Goal: Information Seeking & Learning: Find specific fact

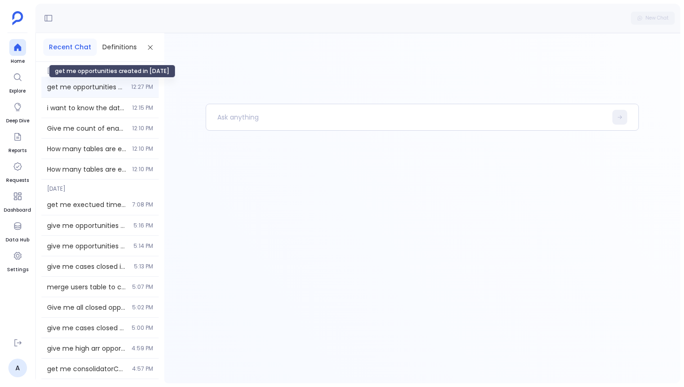
click at [106, 87] on span "get me opportunities created in [DATE]" at bounding box center [86, 86] width 79 height 9
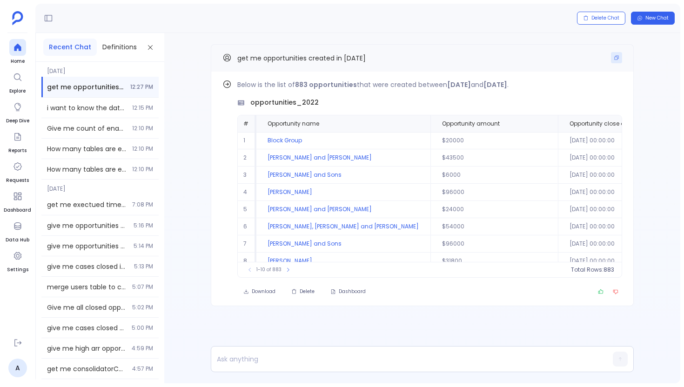
click at [619, 56] on button "Copy" at bounding box center [616, 57] width 11 height 11
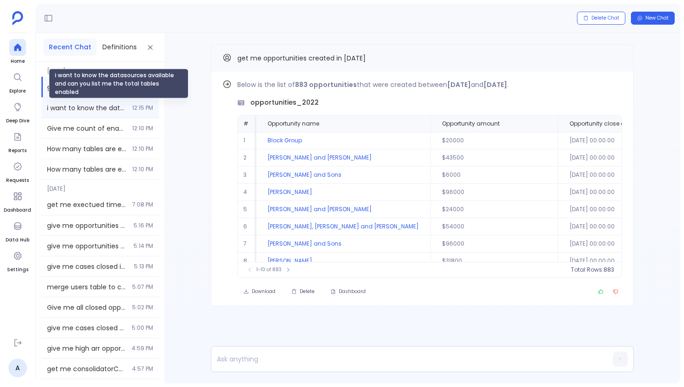
click at [98, 111] on span "i want to know the datasources available and can you list me the total tables e…" at bounding box center [87, 107] width 80 height 9
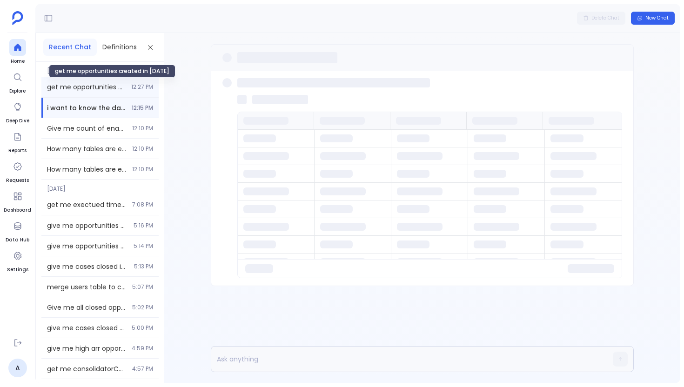
click at [107, 86] on span "get me opportunities created in [DATE]" at bounding box center [86, 86] width 79 height 9
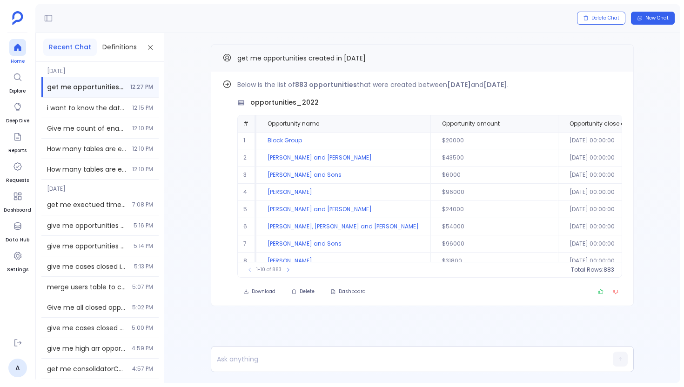
click at [23, 42] on div at bounding box center [17, 47] width 17 height 17
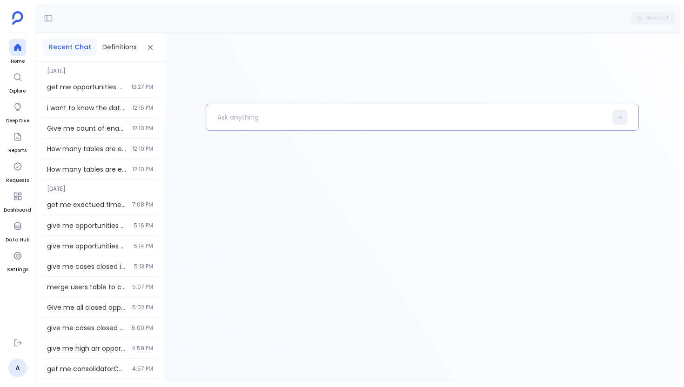
click at [244, 109] on p at bounding box center [406, 117] width 400 height 24
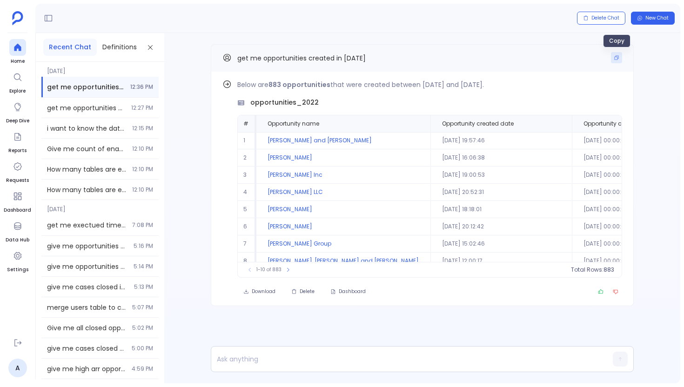
click at [616, 53] on button "Copy" at bounding box center [616, 57] width 11 height 11
click at [17, 45] on icon at bounding box center [17, 47] width 7 height 7
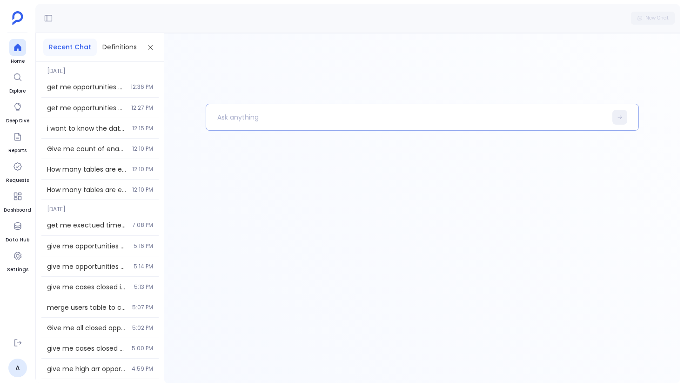
click at [225, 123] on p at bounding box center [406, 117] width 400 height 24
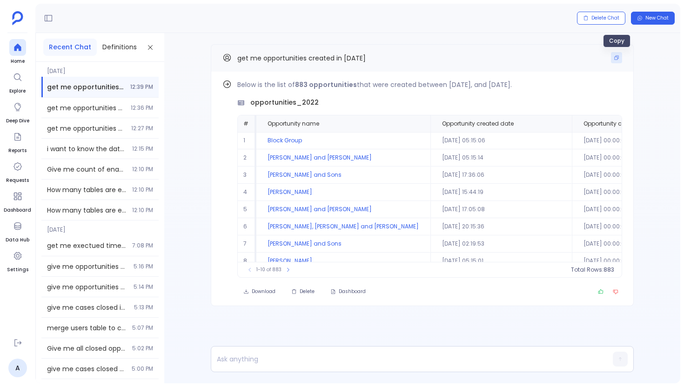
click at [620, 57] on button "Copy" at bounding box center [616, 57] width 11 height 11
click at [16, 45] on icon at bounding box center [17, 47] width 7 height 7
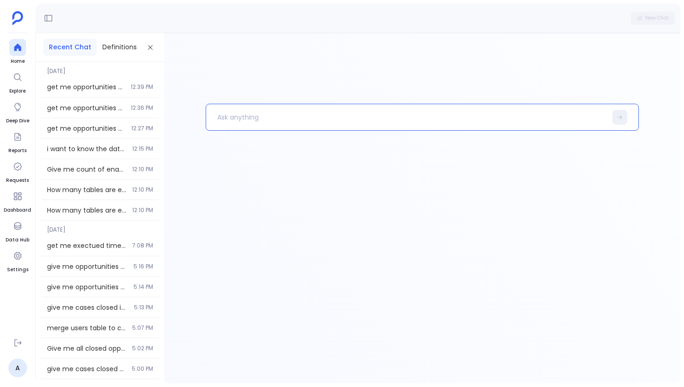
click at [256, 111] on p at bounding box center [406, 117] width 400 height 24
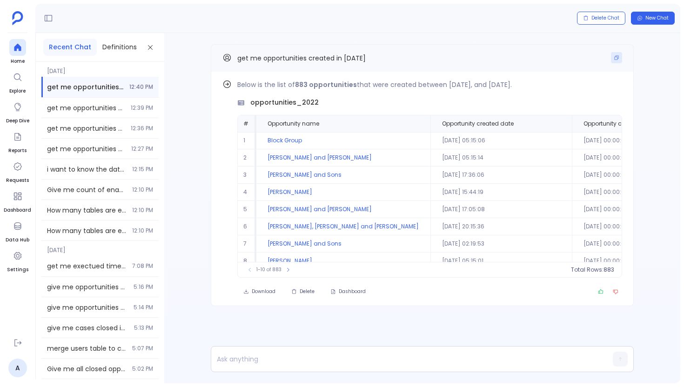
click at [619, 56] on icon "Copy" at bounding box center [617, 58] width 6 height 6
click at [26, 47] on ul "Home Explore Deep Dive Reports Requests Dashboard Data Hub Settings" at bounding box center [17, 185] width 27 height 292
click at [20, 47] on icon at bounding box center [17, 47] width 7 height 7
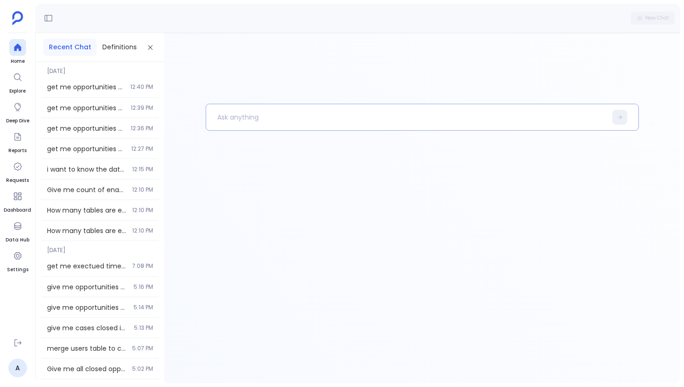
click at [238, 108] on p at bounding box center [406, 117] width 400 height 24
